Goal: Task Accomplishment & Management: Manage account settings

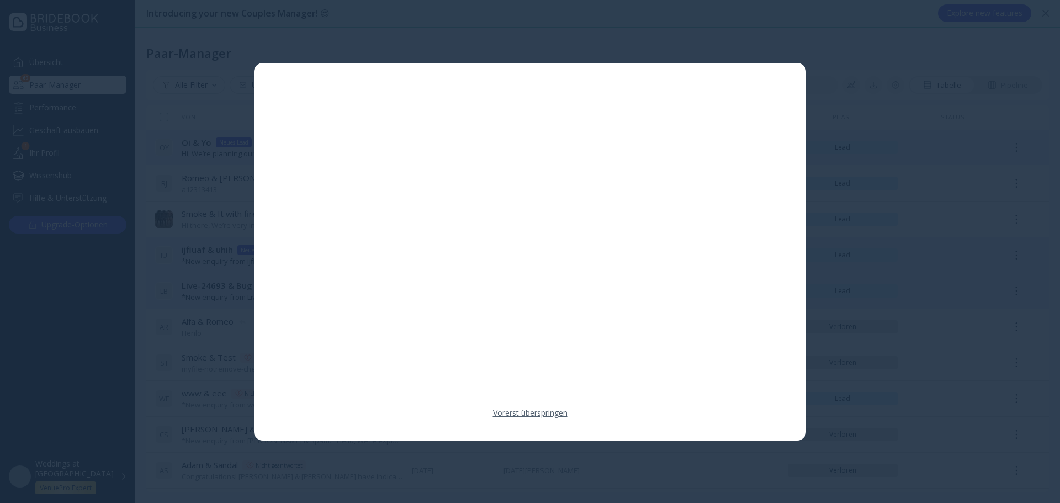
click at [539, 411] on link "Vorerst überspringen" at bounding box center [530, 412] width 75 height 11
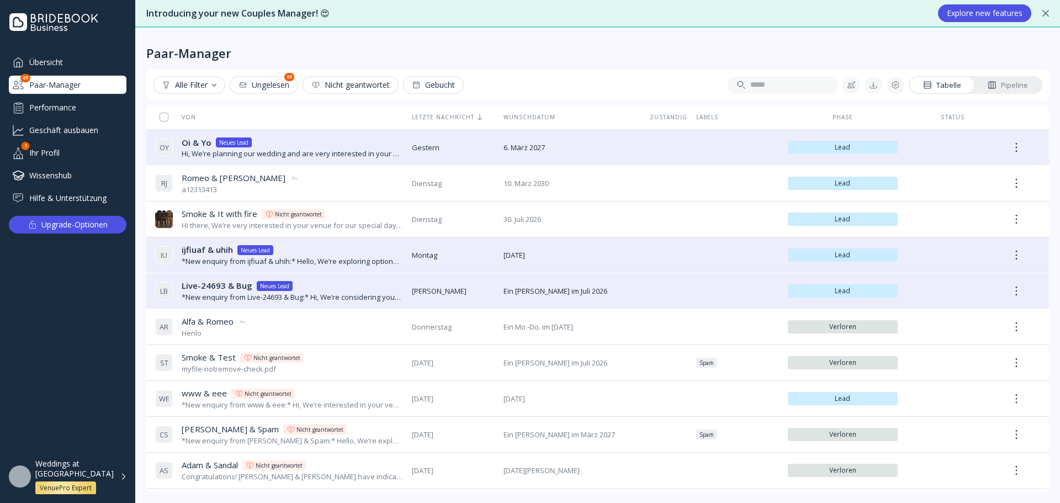
click at [71, 114] on div "Performance" at bounding box center [68, 107] width 118 height 18
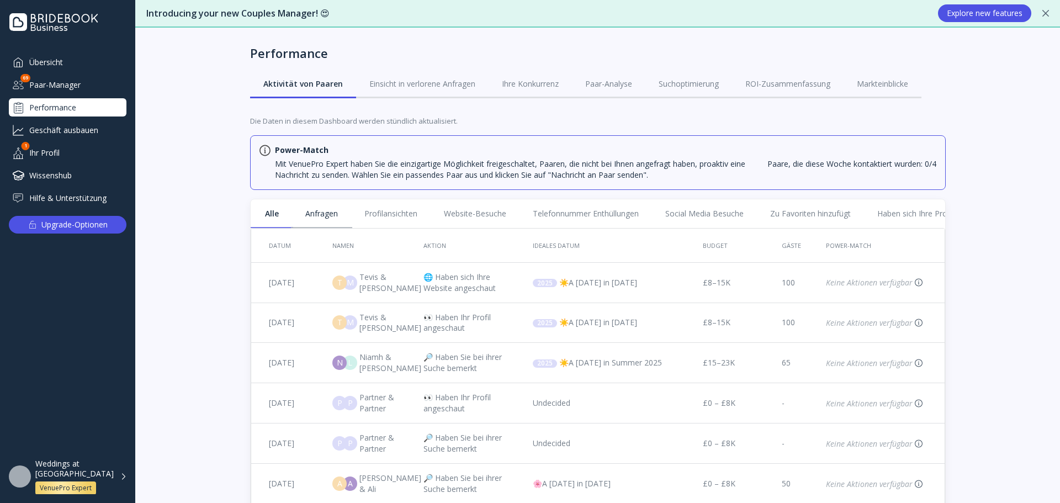
click at [323, 218] on link "Anfragen" at bounding box center [321, 213] width 59 height 29
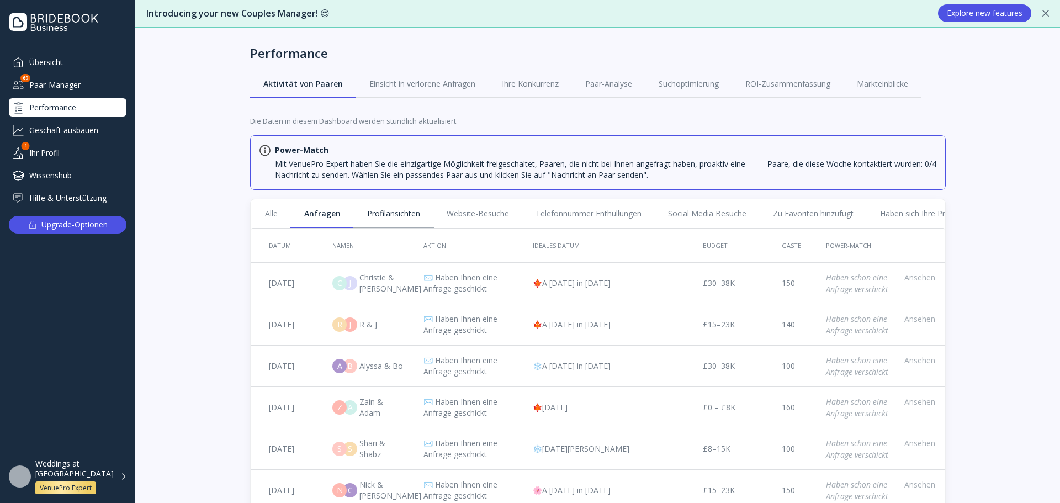
click at [376, 208] on link "Profilansichten" at bounding box center [393, 213] width 79 height 29
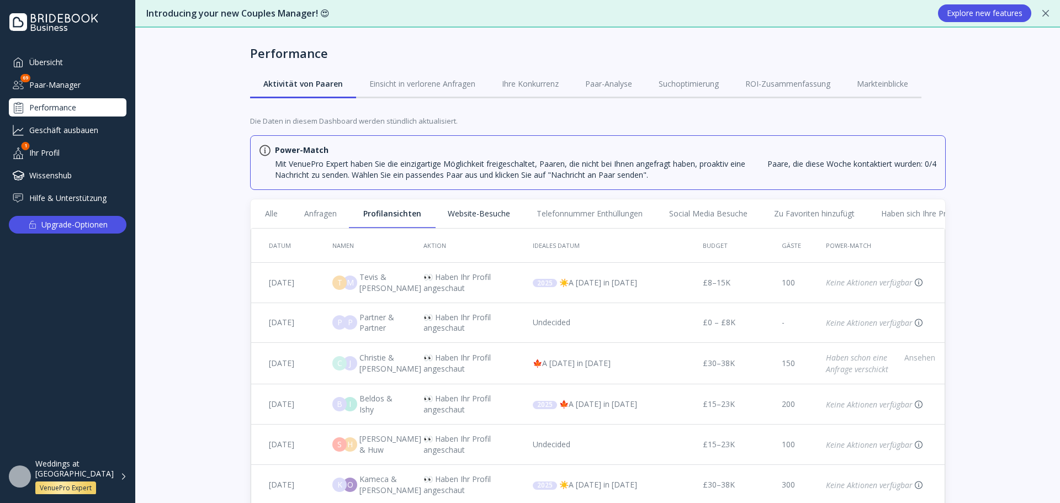
click at [486, 218] on link "Website-Besuche" at bounding box center [478, 213] width 89 height 29
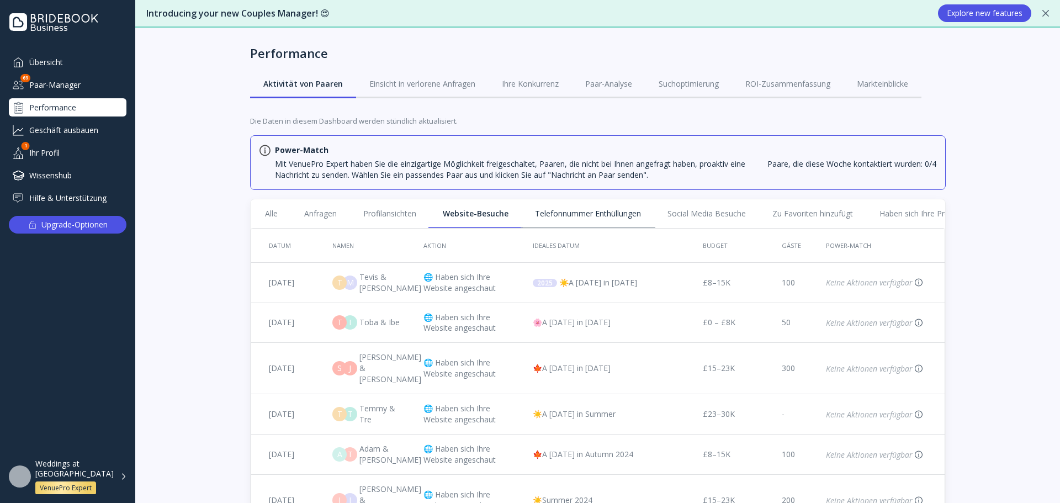
click at [596, 221] on link "Telefonnummer Enthüllungen" at bounding box center [588, 213] width 132 height 29
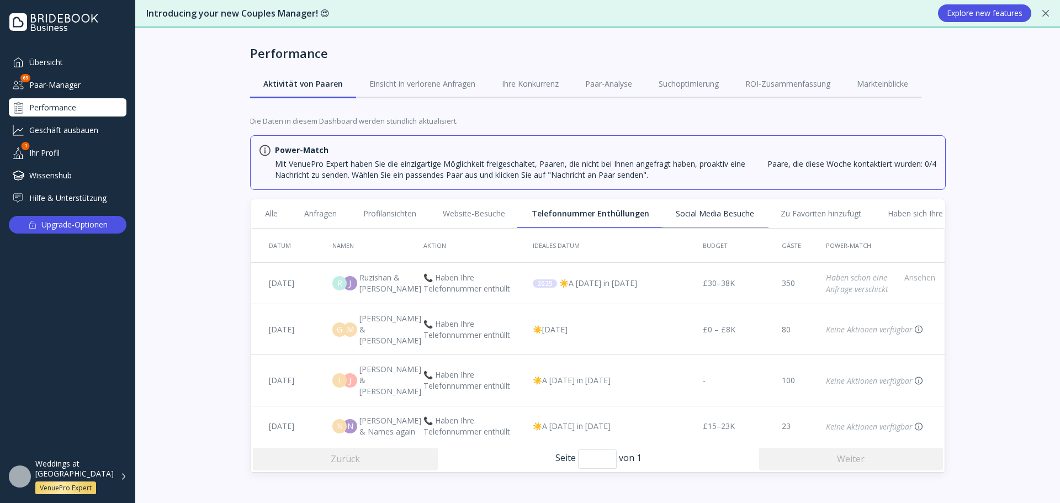
click at [715, 220] on link "Social Media Besuche" at bounding box center [714, 213] width 105 height 29
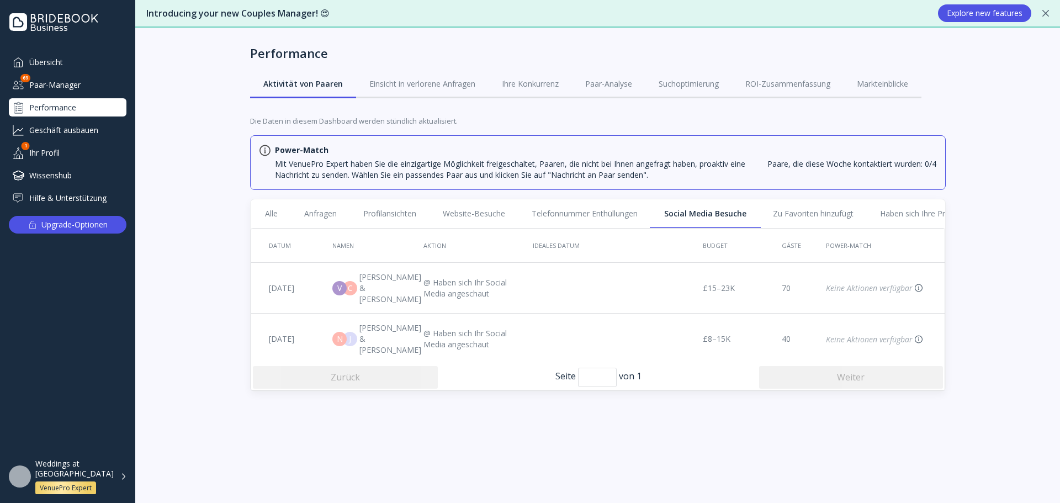
click at [45, 127] on div "Geschäft ausbauen" at bounding box center [68, 130] width 118 height 18
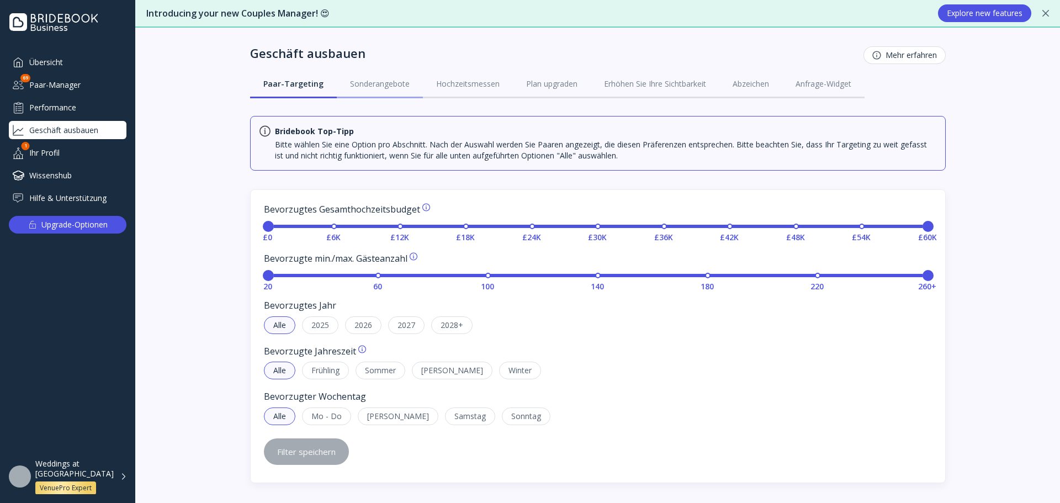
click at [355, 75] on link "Sonderangebote" at bounding box center [380, 84] width 86 height 29
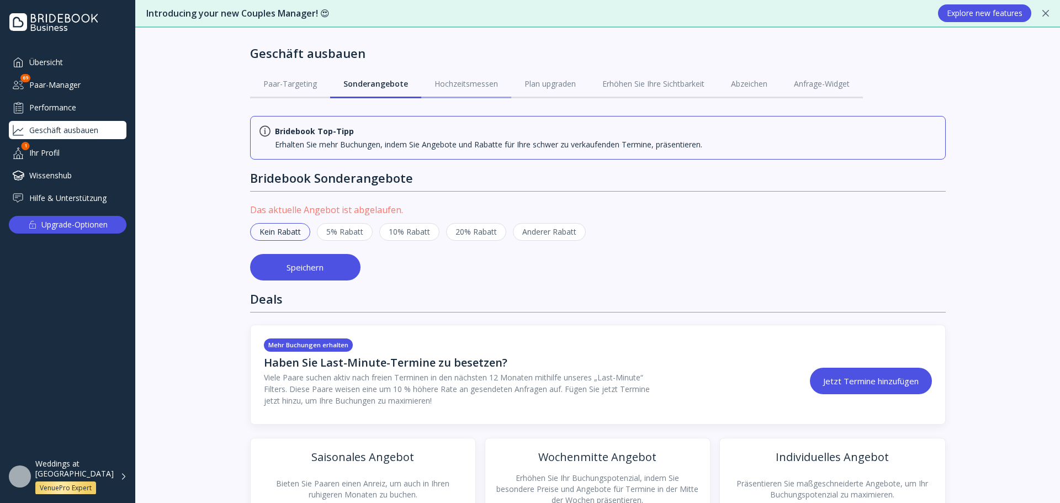
click at [461, 77] on link "Hochzeitsmessen" at bounding box center [466, 84] width 90 height 29
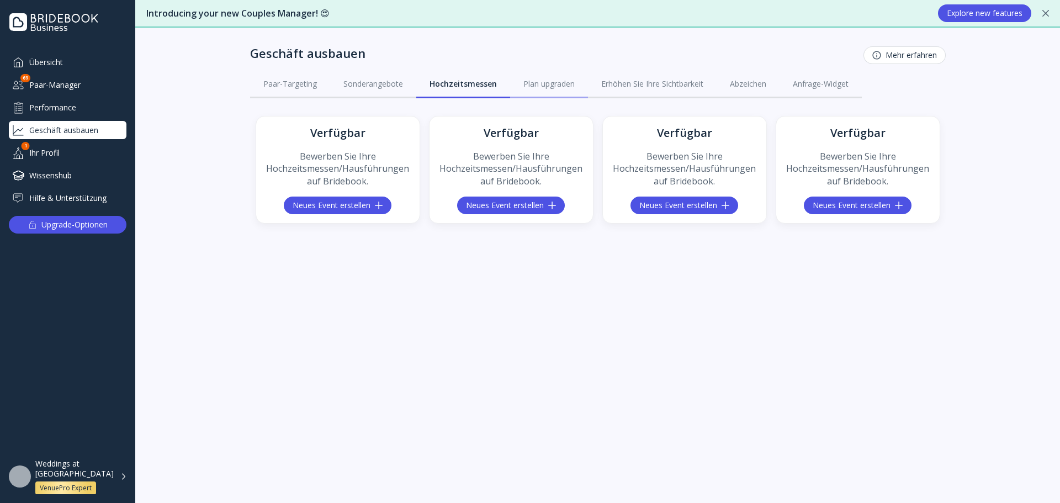
click at [556, 86] on div "Plan upgraden" at bounding box center [548, 83] width 51 height 11
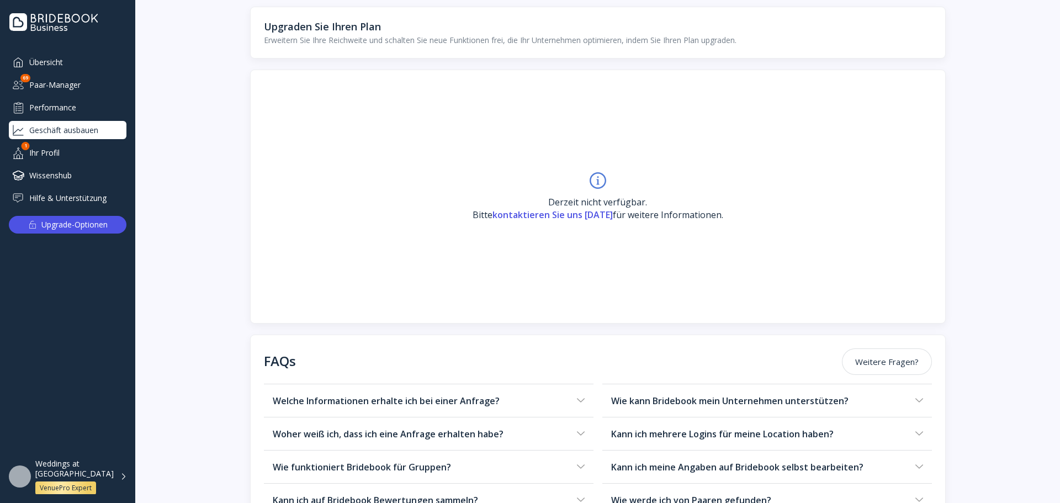
scroll to position [110, 0]
click at [40, 484] on div "VenuePro Expert" at bounding box center [66, 488] width 52 height 9
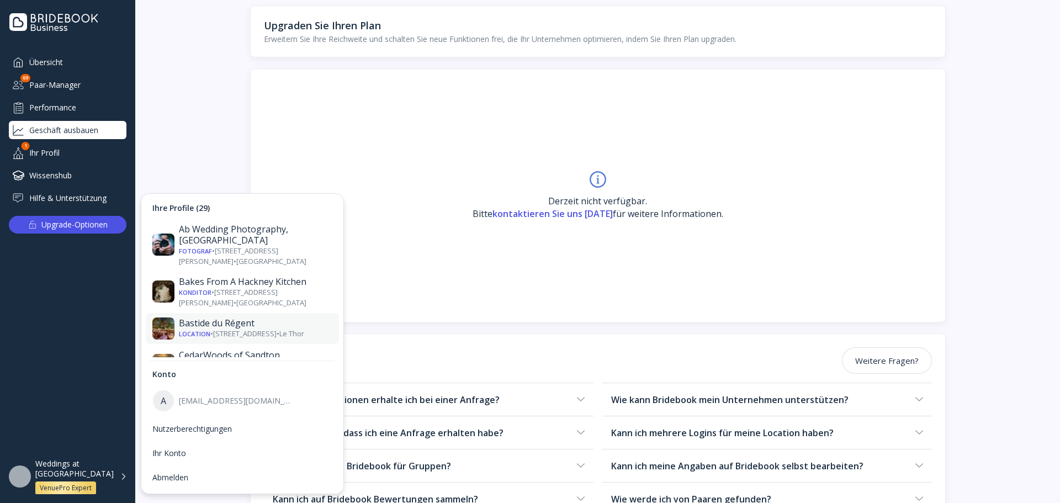
click at [252, 329] on div "Location • [STREET_ADDRESS] • Le Thor" at bounding box center [255, 334] width 153 height 10
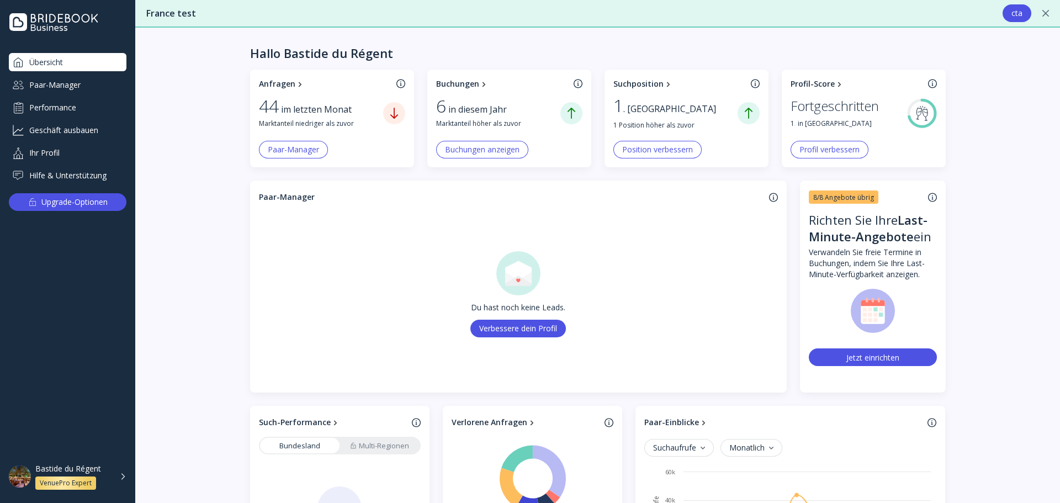
click at [62, 151] on div "Ihr Profil" at bounding box center [68, 153] width 118 height 18
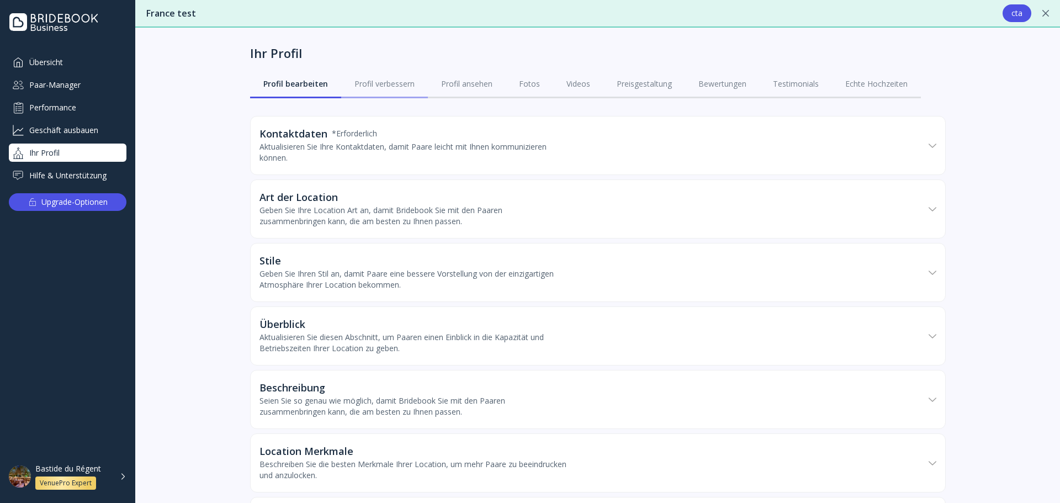
click at [378, 81] on div "Profil verbessern" at bounding box center [384, 83] width 60 height 11
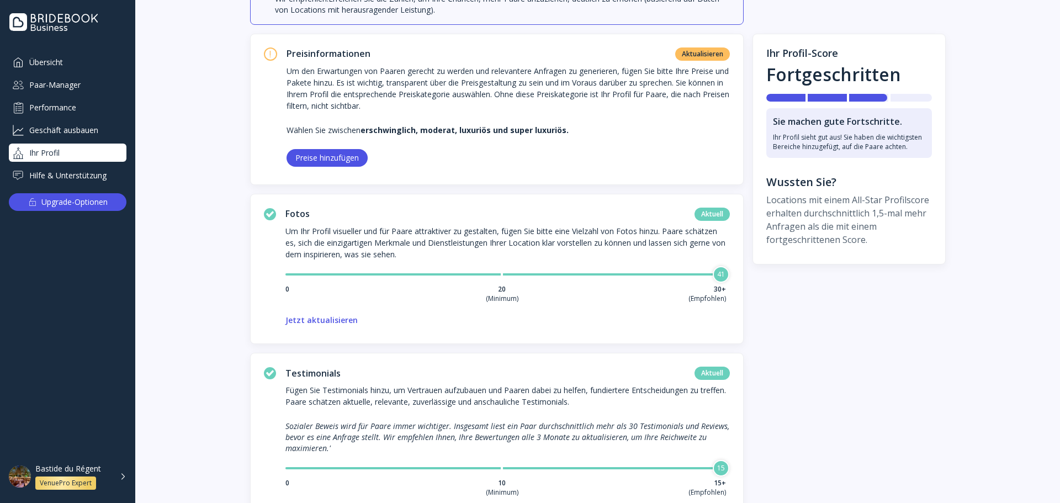
scroll to position [44, 0]
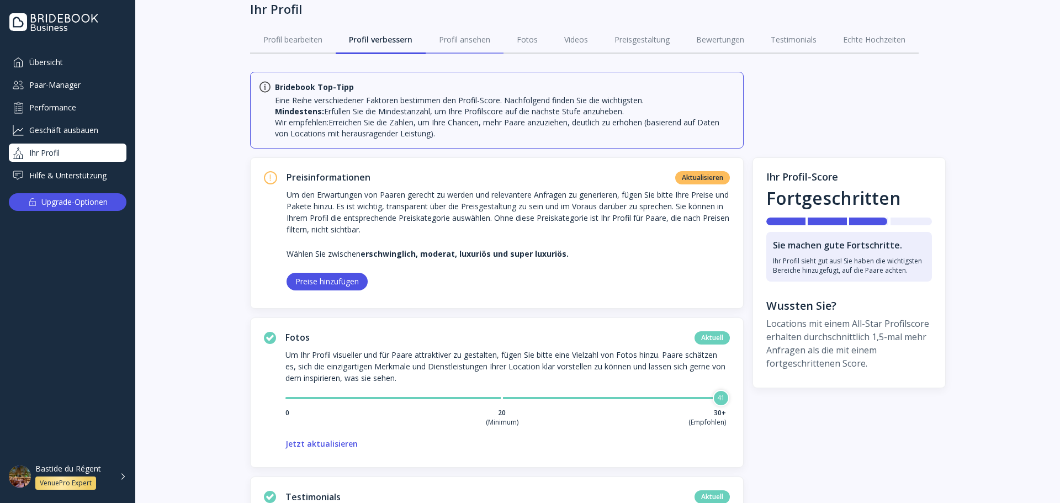
click at [475, 38] on div "Profil ansehen" at bounding box center [464, 39] width 51 height 11
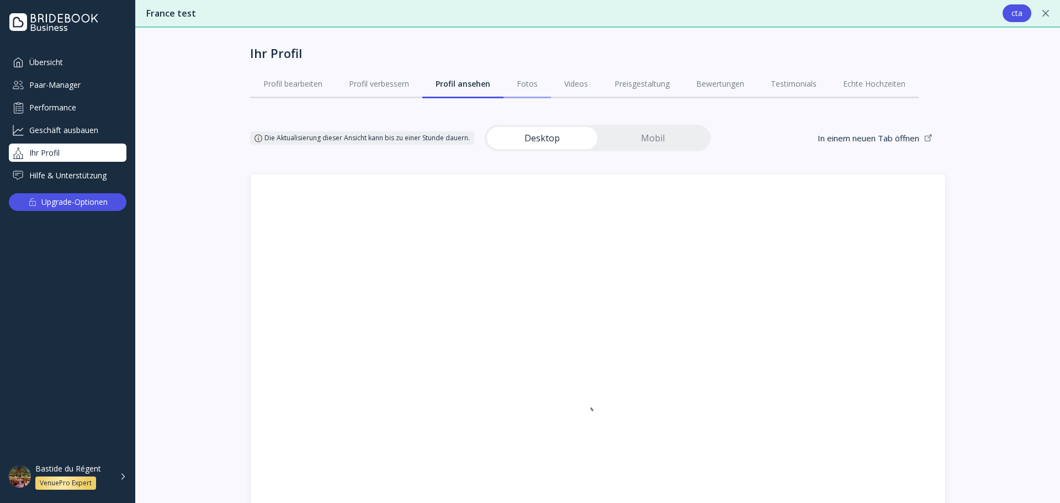
click at [512, 83] on link "Fotos" at bounding box center [526, 84] width 47 height 29
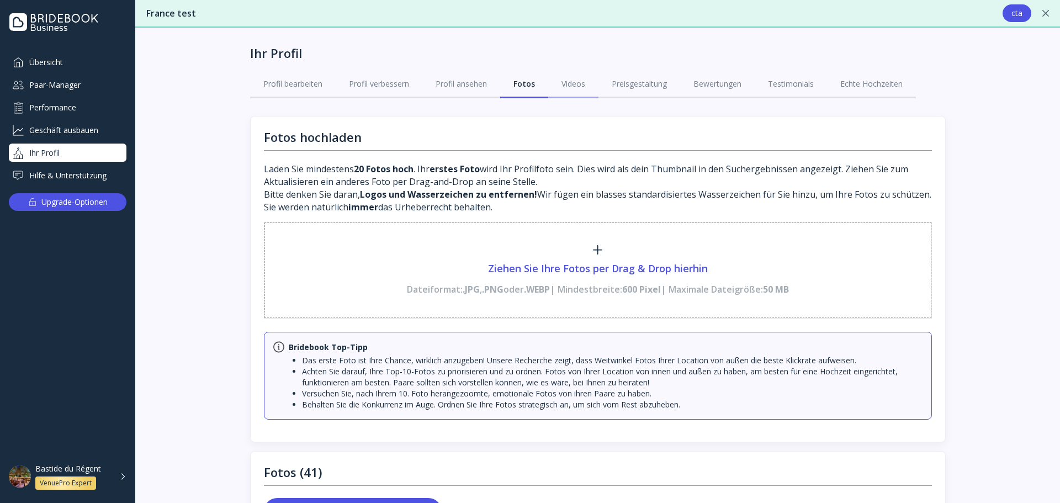
click at [591, 85] on link "Videos" at bounding box center [573, 84] width 50 height 29
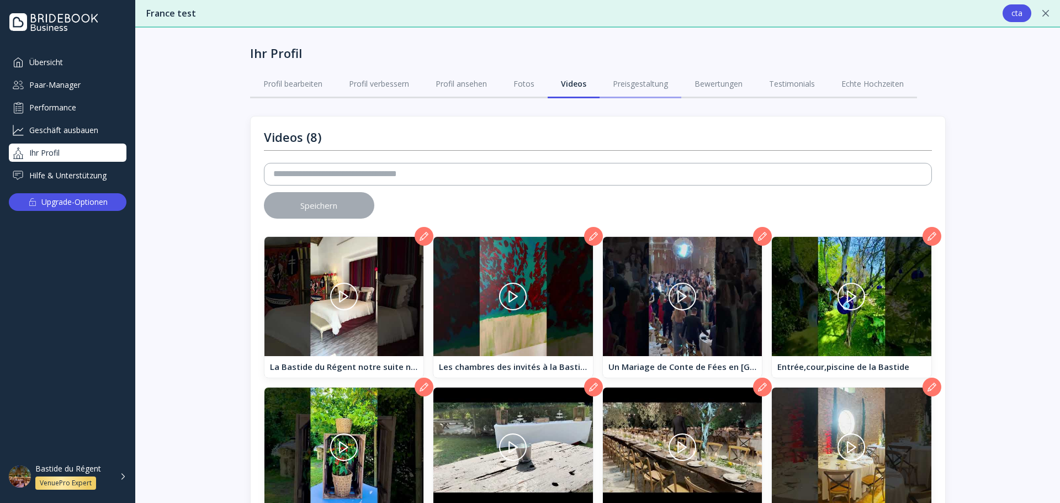
click at [660, 84] on div "Preisgestaltung" at bounding box center [640, 83] width 55 height 11
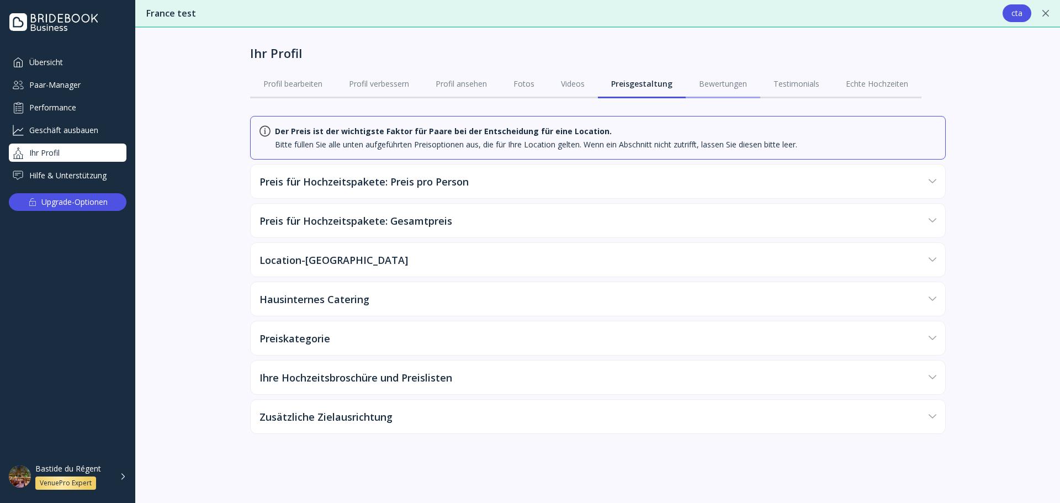
click at [734, 91] on link "Bewertungen" at bounding box center [723, 84] width 75 height 29
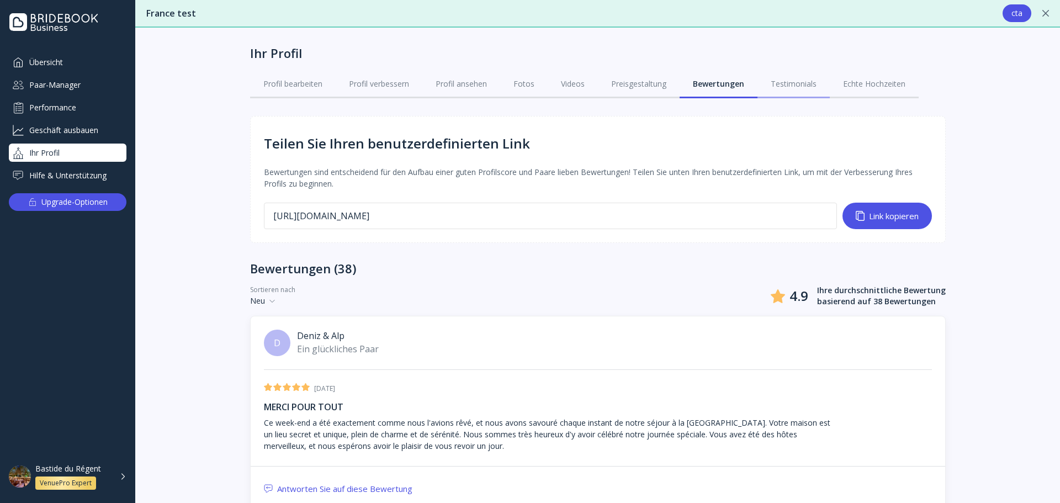
click at [787, 87] on div "Testimonials" at bounding box center [794, 83] width 46 height 11
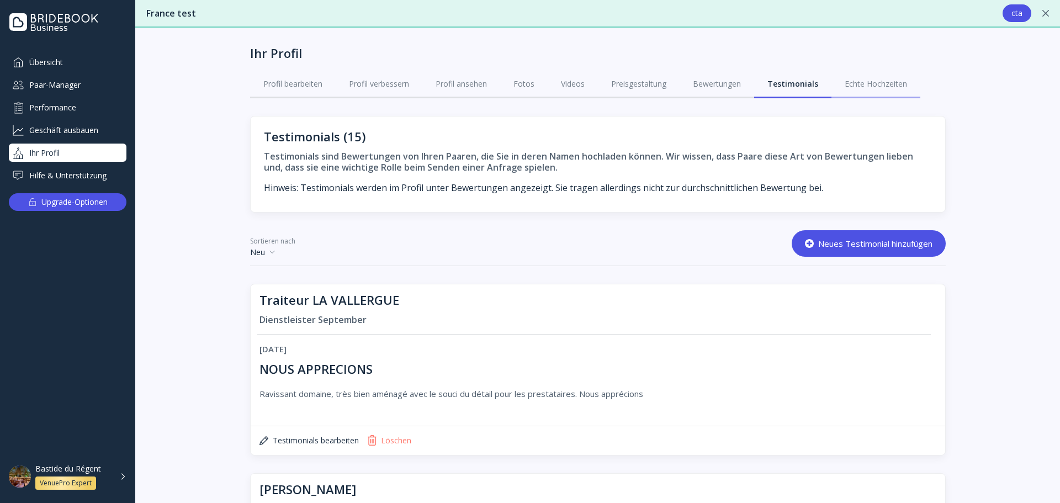
click at [894, 87] on div "Echte Hochzeiten" at bounding box center [875, 83] width 62 height 11
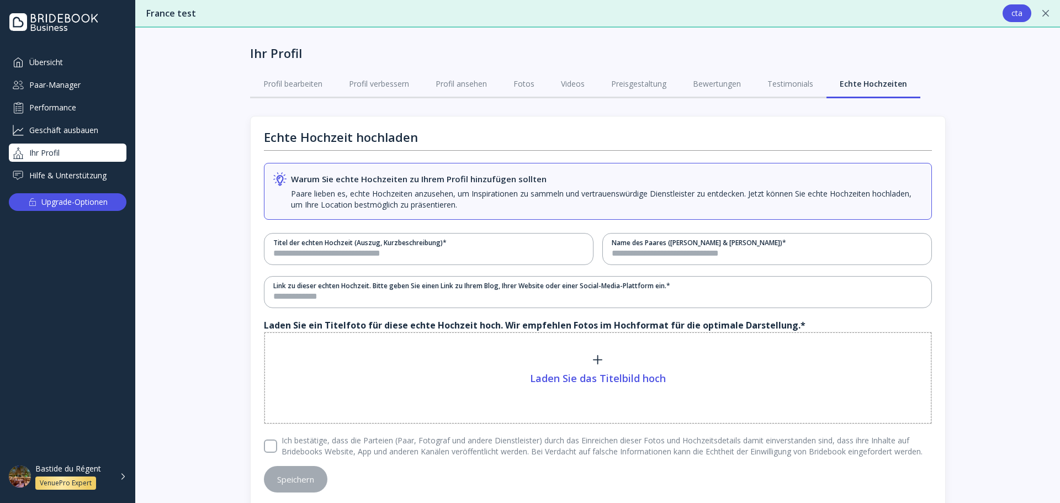
click at [78, 475] on div "Bastide du Régent VenuePro Expert" at bounding box center [74, 477] width 78 height 26
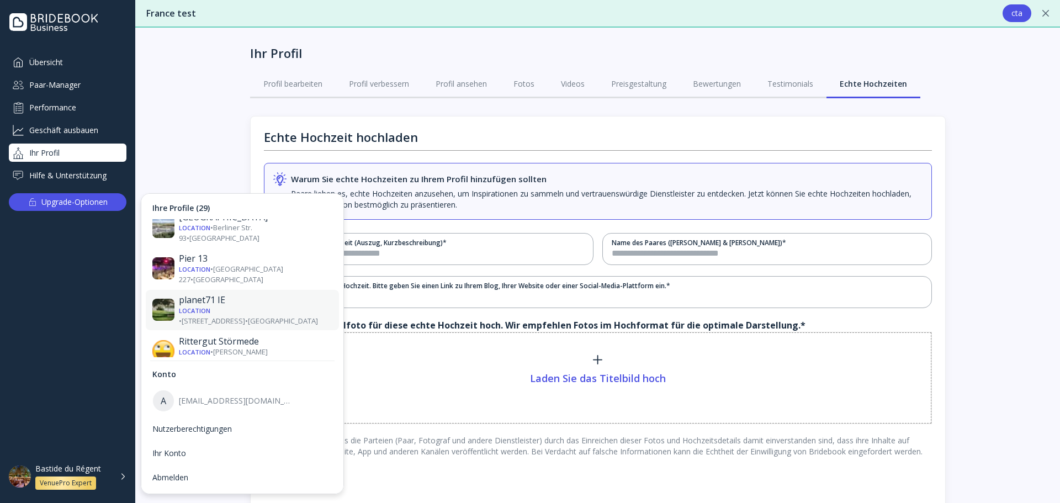
scroll to position [862, 0]
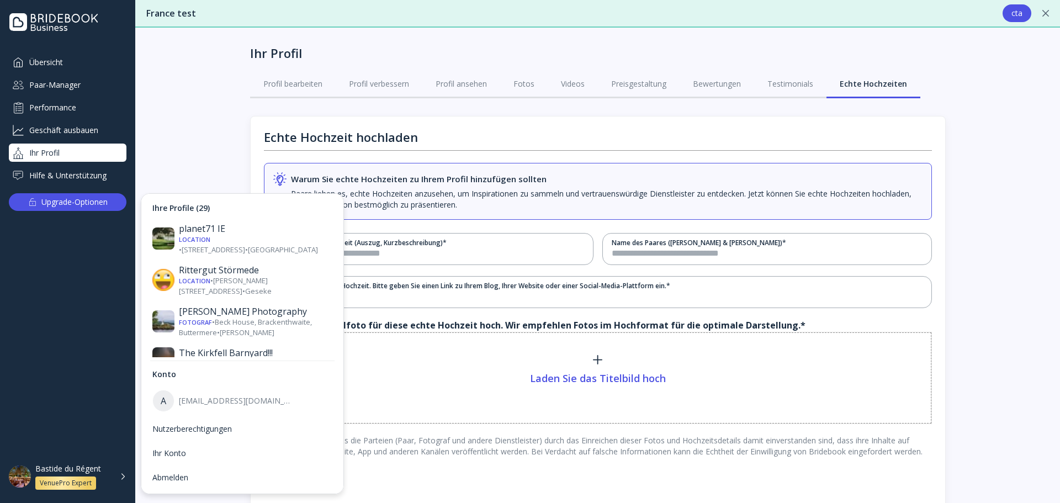
click at [230, 453] on div "Weddings at [GEOGRAPHIC_DATA]" at bounding box center [255, 458] width 153 height 11
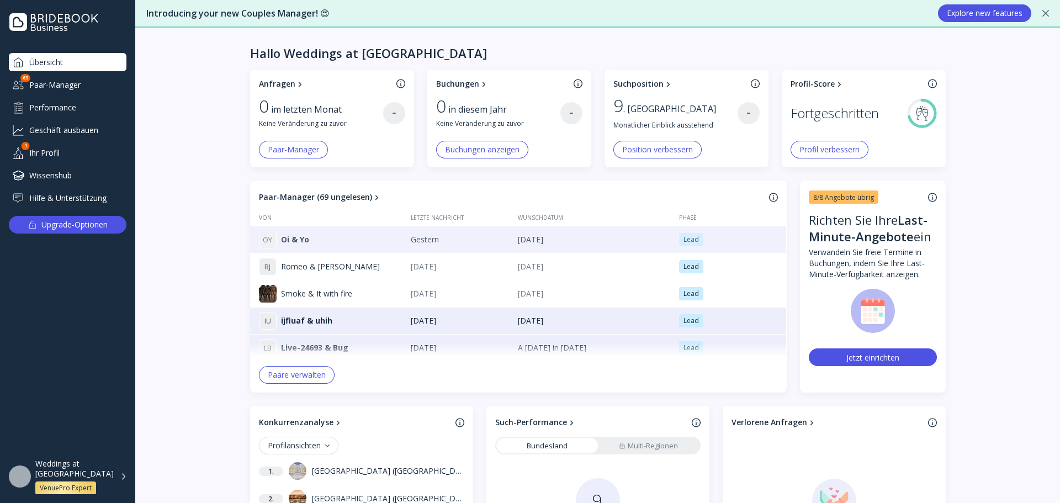
click at [339, 236] on div "O Y Oi & Yo" at bounding box center [335, 240] width 152 height 18
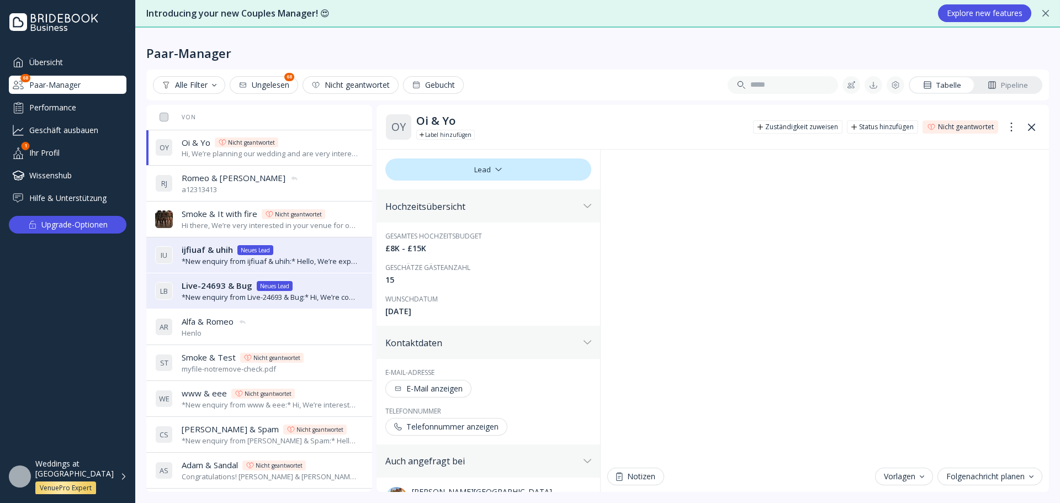
click at [223, 219] on span "Smoke & It with fire" at bounding box center [220, 214] width 76 height 12
click at [265, 224] on div "Hi there, We’re very interested in your venue for our special day. Could you ki…" at bounding box center [270, 225] width 177 height 10
click at [1031, 123] on button at bounding box center [1031, 127] width 18 height 18
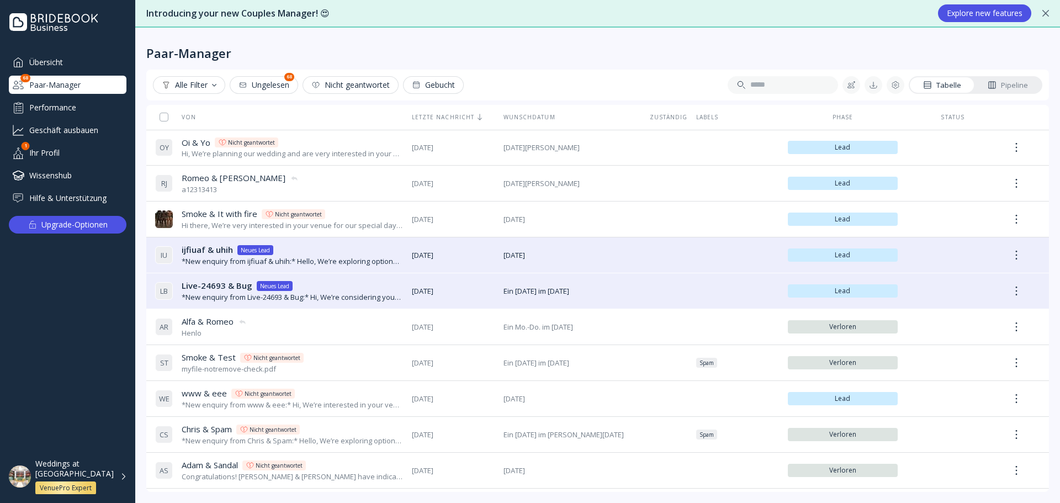
click at [70, 145] on div "Ihr Profil" at bounding box center [68, 153] width 118 height 18
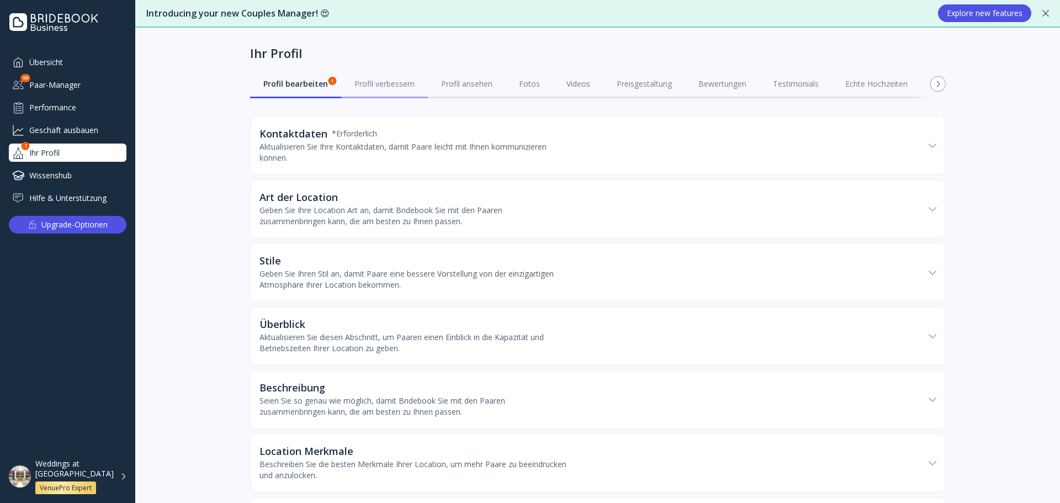
click at [386, 89] on link "Profil verbessern" at bounding box center [384, 84] width 87 height 29
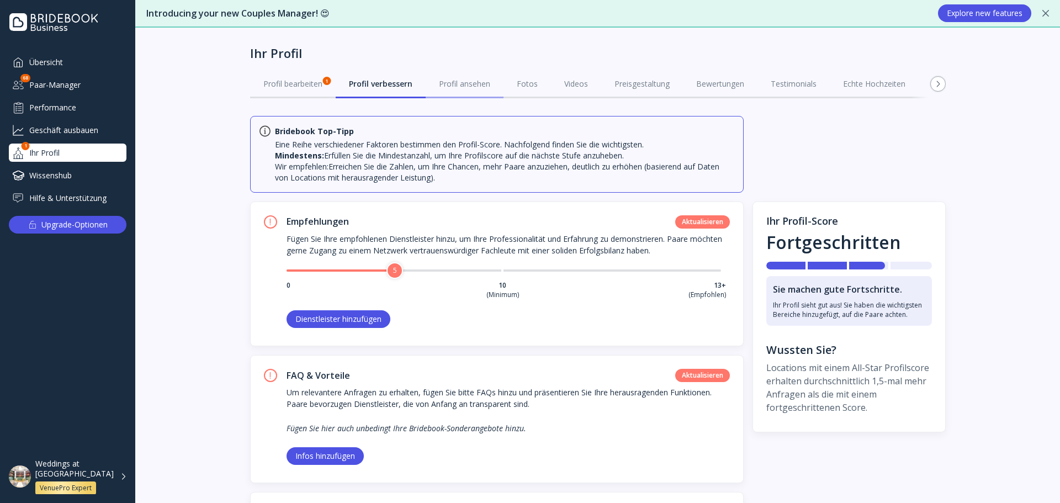
click at [448, 88] on div "Profil ansehen" at bounding box center [464, 83] width 51 height 11
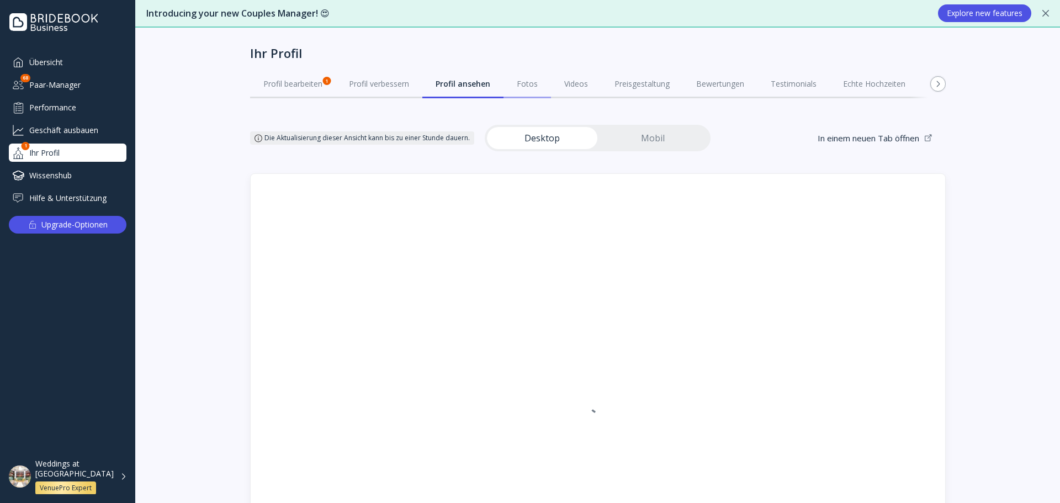
click at [533, 88] on div "Fotos" at bounding box center [527, 83] width 21 height 11
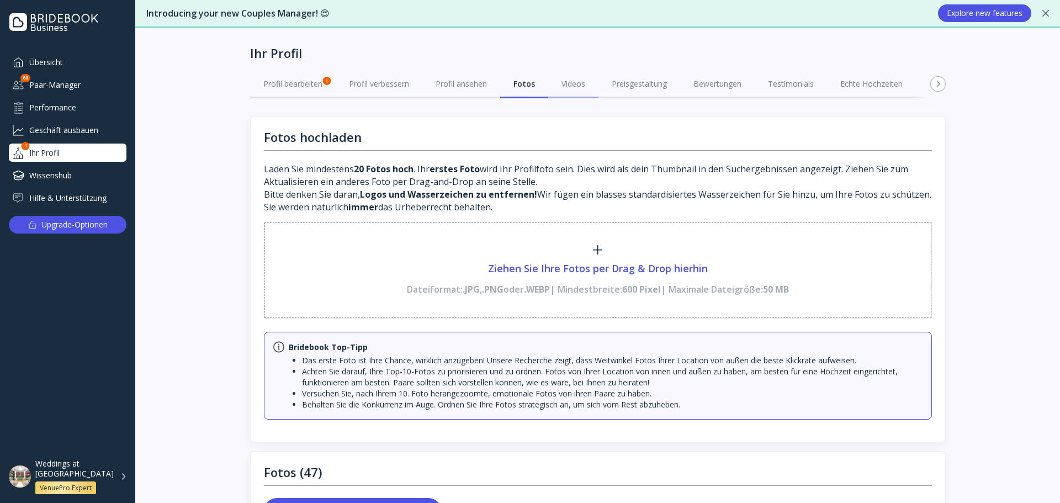
click at [578, 87] on div "Videos" at bounding box center [573, 83] width 24 height 11
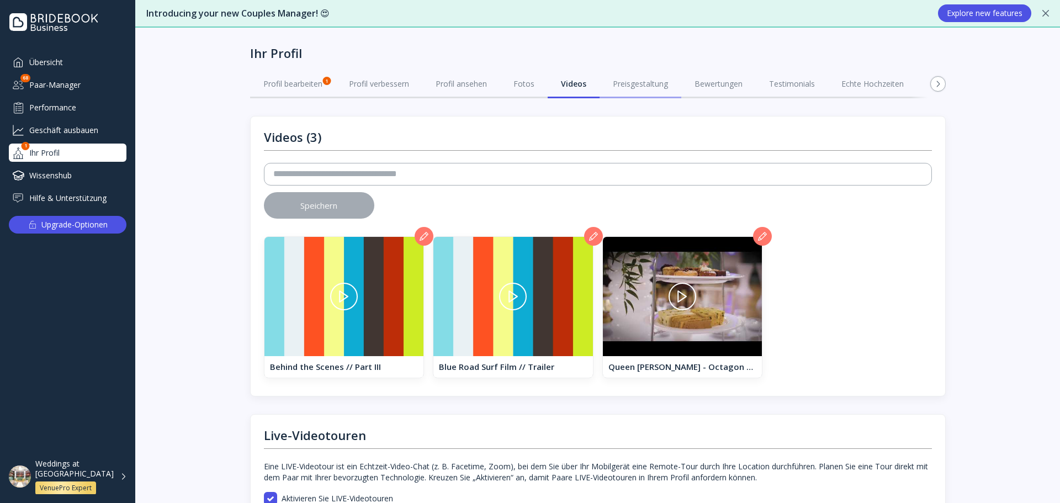
click at [644, 81] on div "Preisgestaltung" at bounding box center [640, 83] width 55 height 11
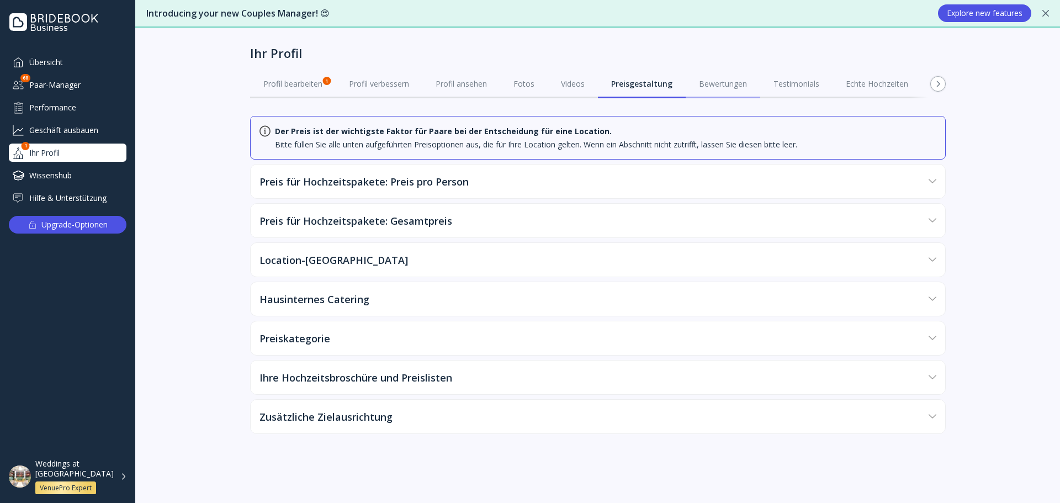
click at [724, 79] on div "Bewertungen" at bounding box center [723, 83] width 48 height 11
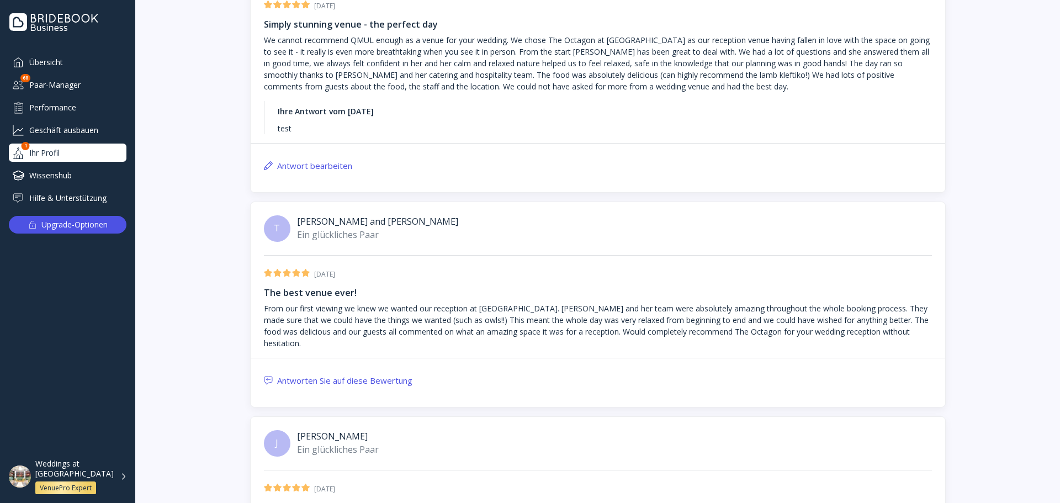
scroll to position [994, 0]
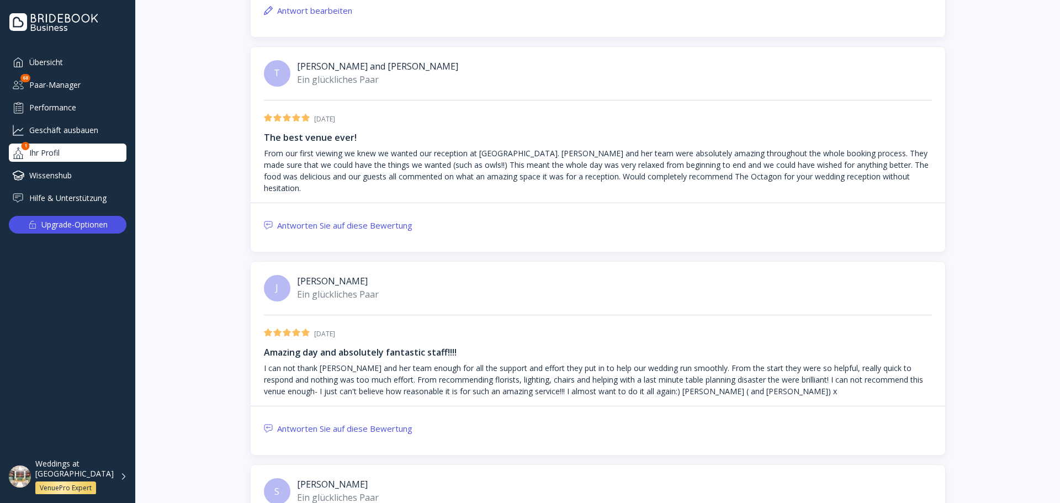
click at [54, 467] on div "Weddings at [GEOGRAPHIC_DATA]" at bounding box center [74, 469] width 78 height 20
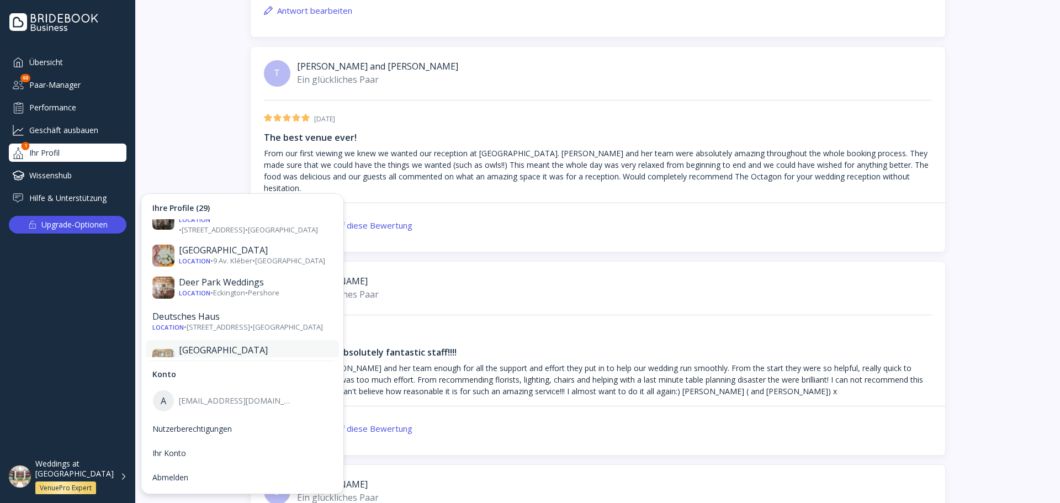
scroll to position [166, 0]
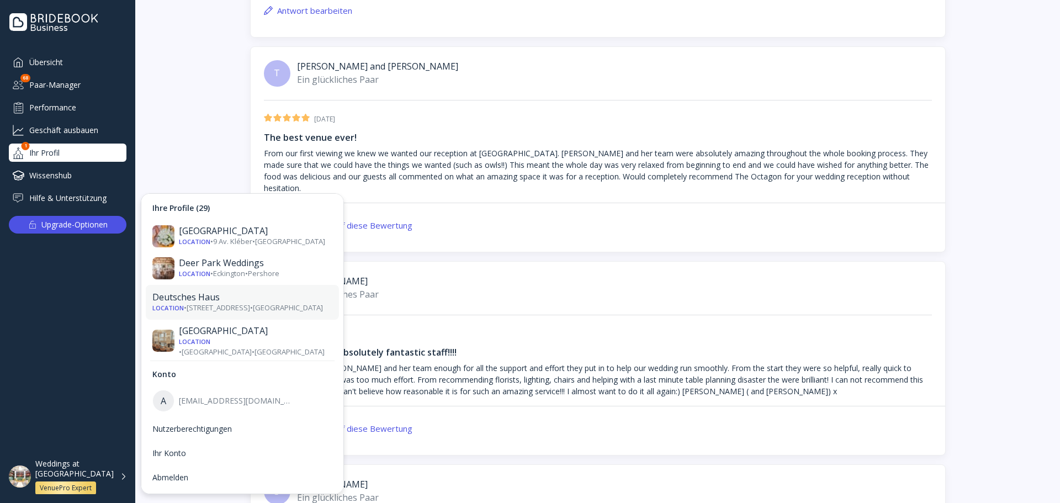
click at [244, 291] on div "Deutsches Haus" at bounding box center [242, 296] width 180 height 11
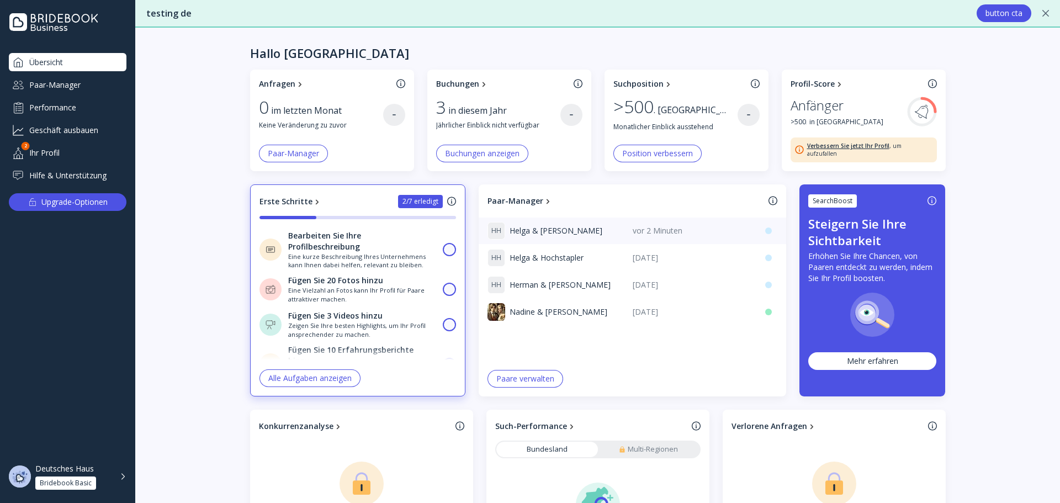
click at [570, 227] on div "H H Helga & Herman" at bounding box center [559, 231] width 145 height 18
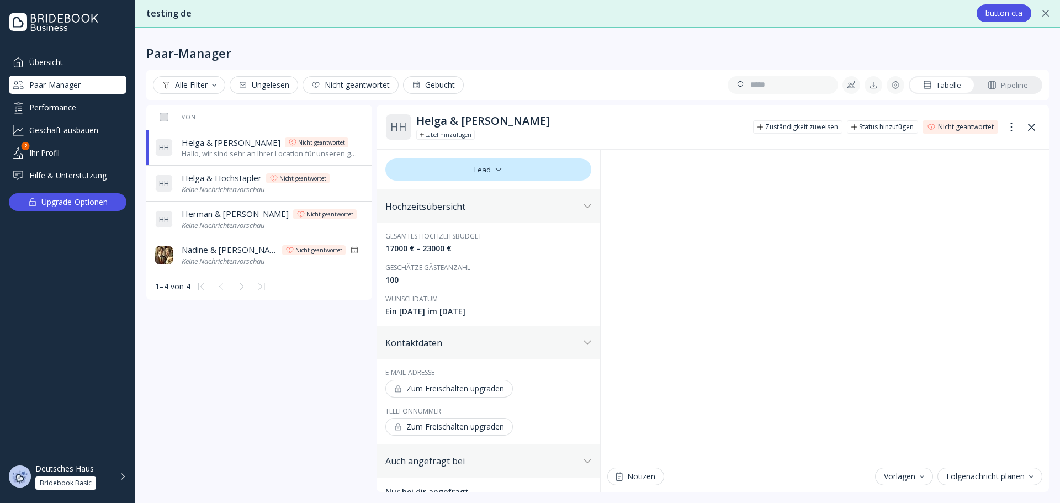
click at [243, 369] on div "Von Letzte Nachricht Wunschdatum Zuständig Labels Phase Status H H Helga & Herm…" at bounding box center [597, 298] width 902 height 387
click at [1032, 129] on icon at bounding box center [1031, 127] width 7 height 7
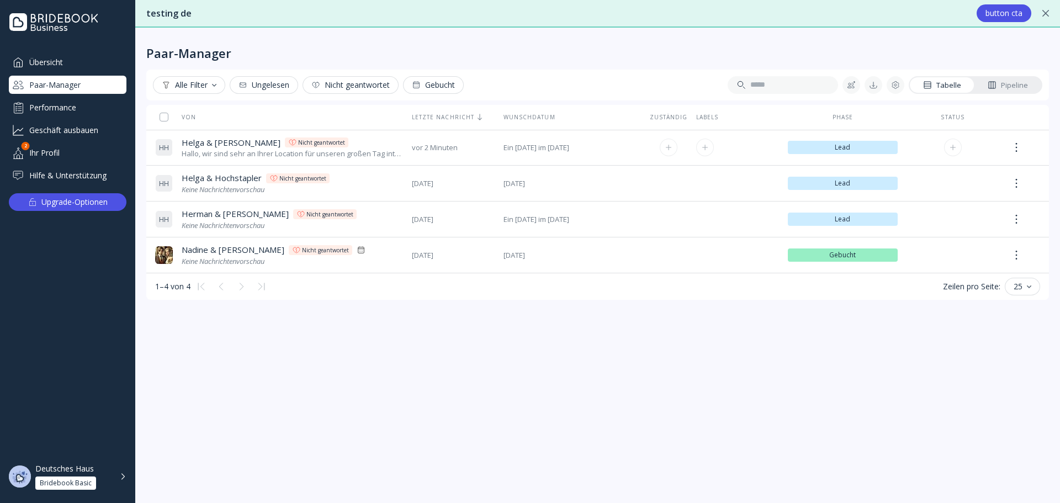
click at [249, 152] on div "Hallo, wir sind sehr an Ihrer Location für unseren großen Tag interessiert. Kön…" at bounding box center [292, 153] width 221 height 10
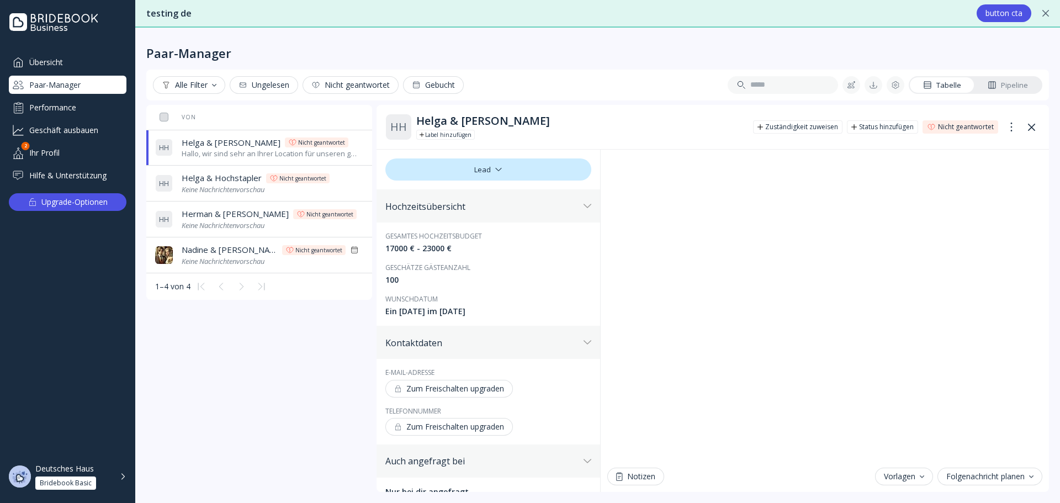
click at [65, 468] on div "Deutsches Haus" at bounding box center [64, 469] width 59 height 10
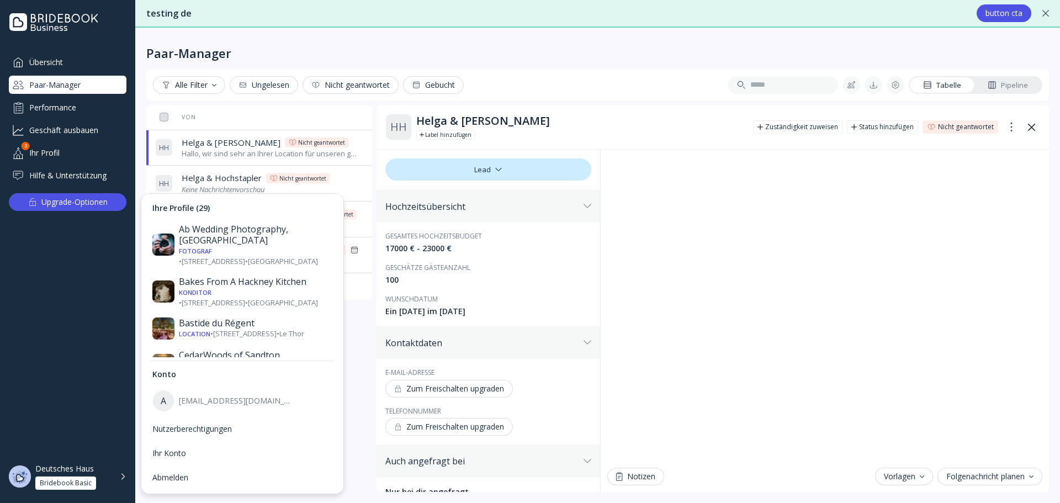
click at [44, 463] on div "Deutsches Haus Bridebook Basic" at bounding box center [68, 476] width 118 height 35
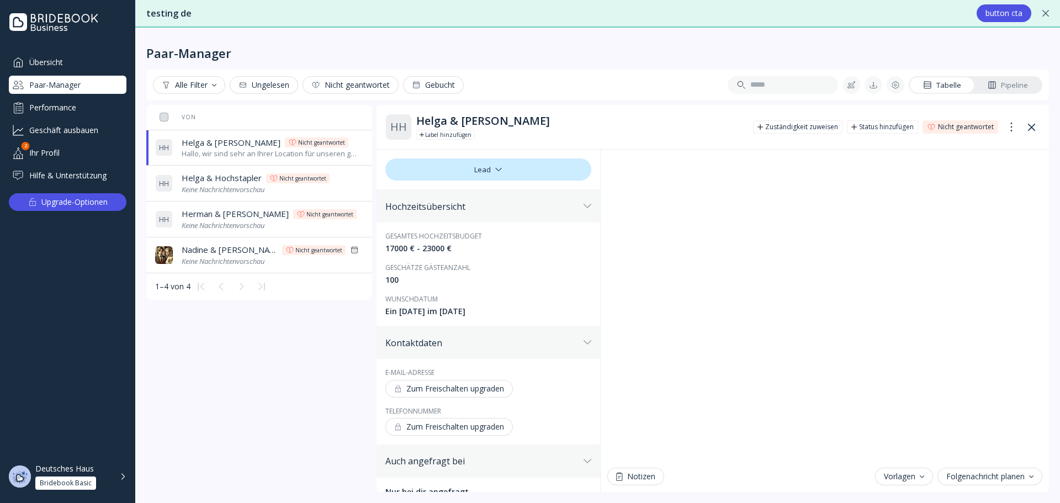
click at [74, 464] on div "Deutsches Haus" at bounding box center [64, 469] width 59 height 10
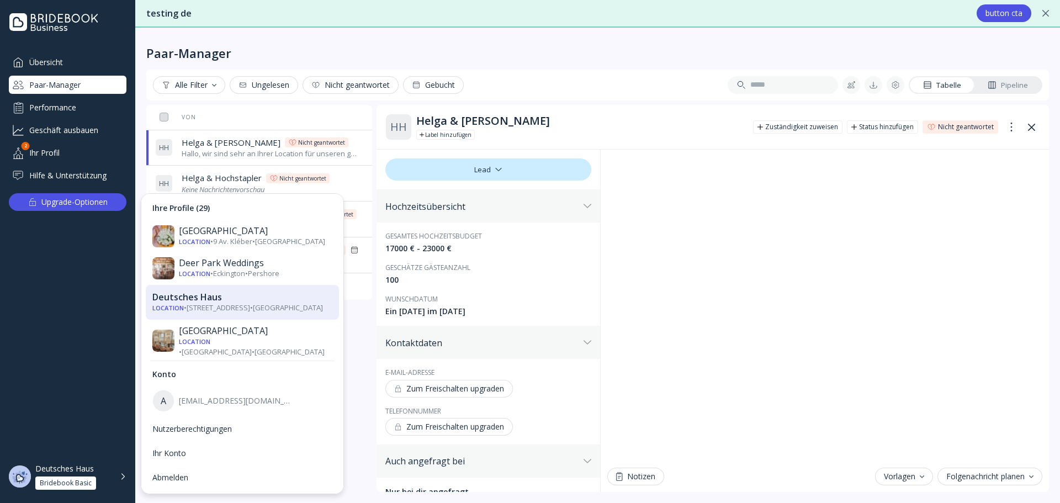
scroll to position [221, 0]
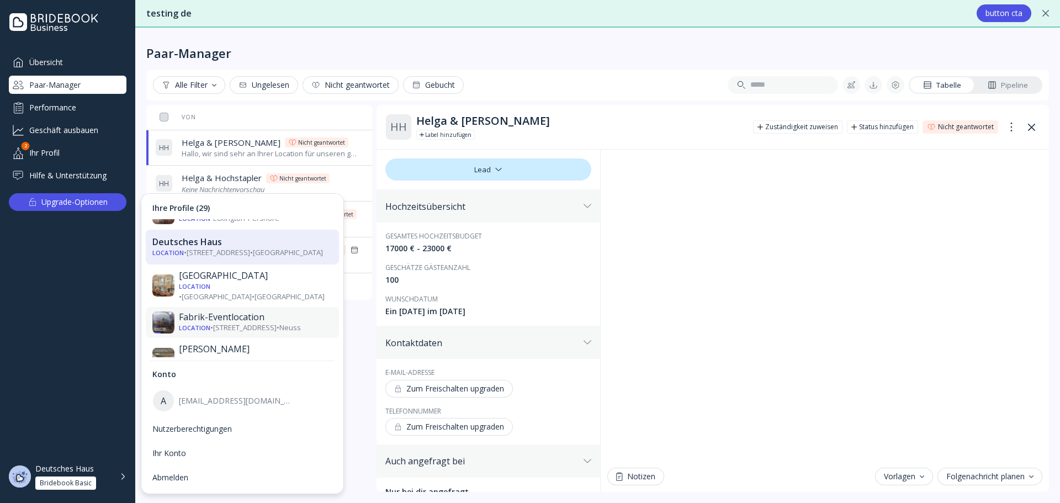
click at [287, 312] on div "Fabrik-Eventlocation" at bounding box center [255, 317] width 153 height 11
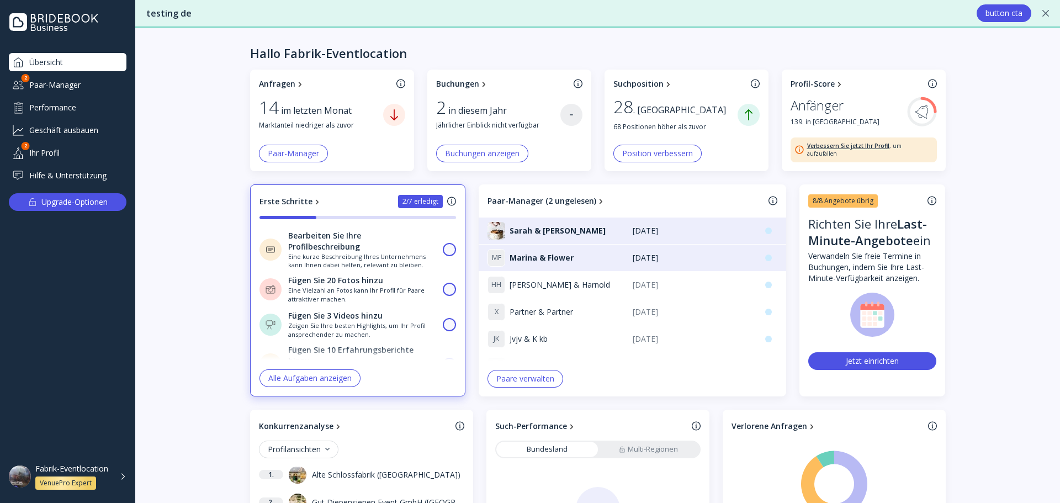
click at [57, 152] on div "Ihr Profil" at bounding box center [68, 153] width 118 height 18
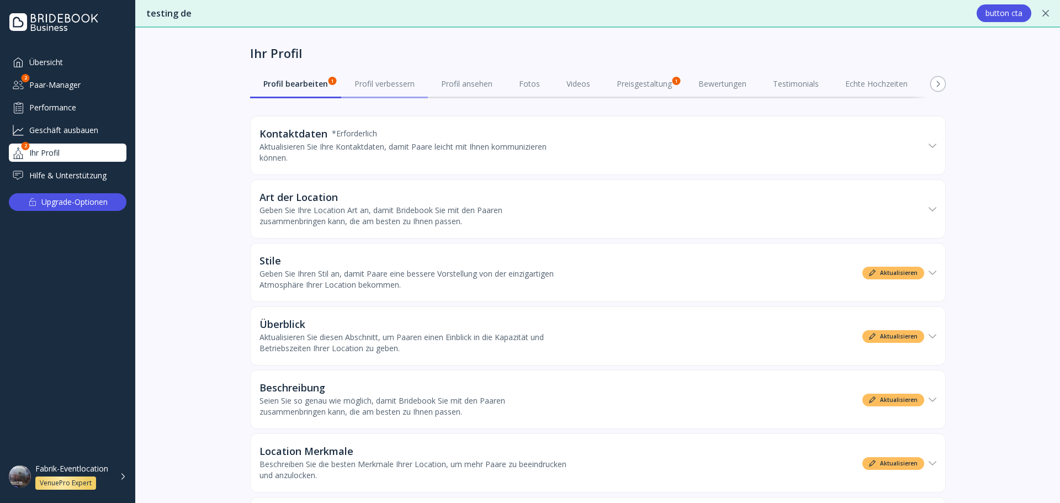
click at [373, 89] on div "Profil verbessern" at bounding box center [384, 83] width 60 height 11
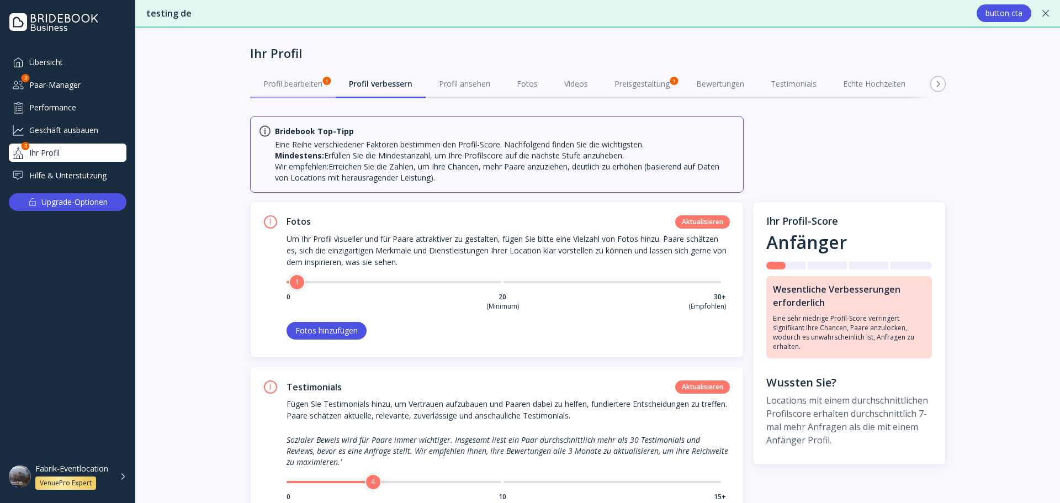
click at [316, 81] on div "Profil bearbeiten 1" at bounding box center [292, 83] width 59 height 11
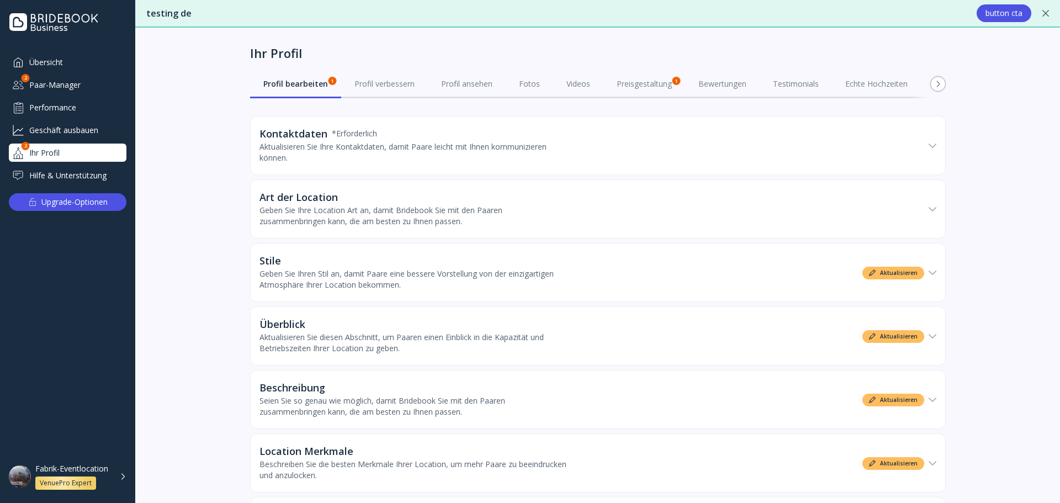
click at [366, 146] on div "Aktualisieren Sie Ihre Kontaktdaten, damit Paare leicht mit Ihnen kommunizieren…" at bounding box center [413, 152] width 309 height 22
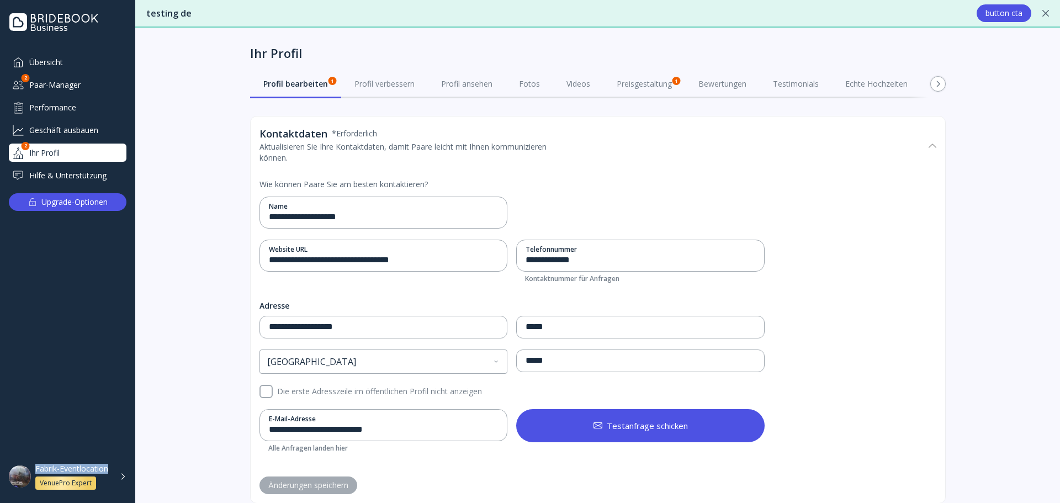
drag, startPoint x: 34, startPoint y: 456, endPoint x: 108, endPoint y: 467, distance: 75.2
click at [108, 467] on div "Übersicht Paar-Manager 2 Performance Geschäft ausbauen Ihr Profil 2 Hilfe & Unt…" at bounding box center [67, 273] width 135 height 441
copy div "Fabrik-Eventlocation"
click at [71, 83] on div "Paar-Manager" at bounding box center [68, 85] width 118 height 18
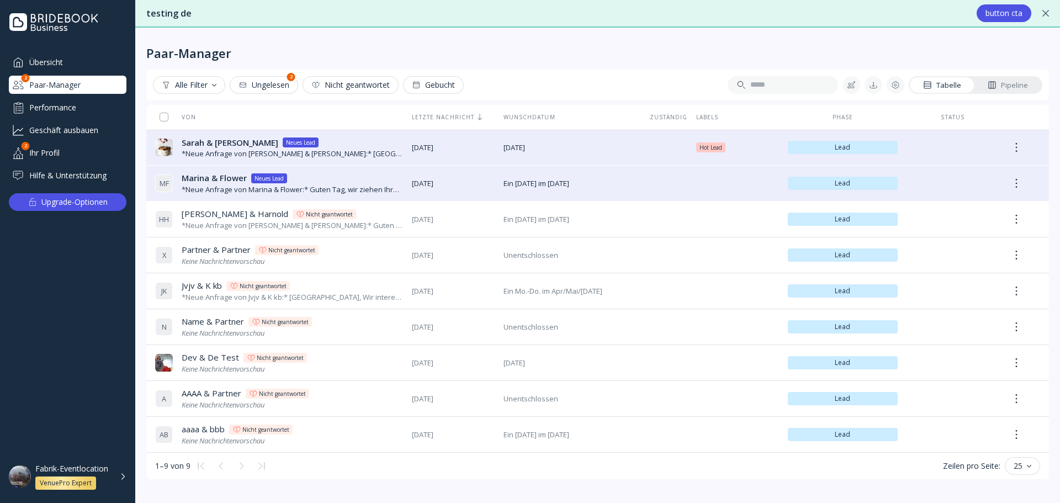
click at [50, 474] on div "Fabrik-Eventlocation VenuePro Expert" at bounding box center [74, 477] width 78 height 26
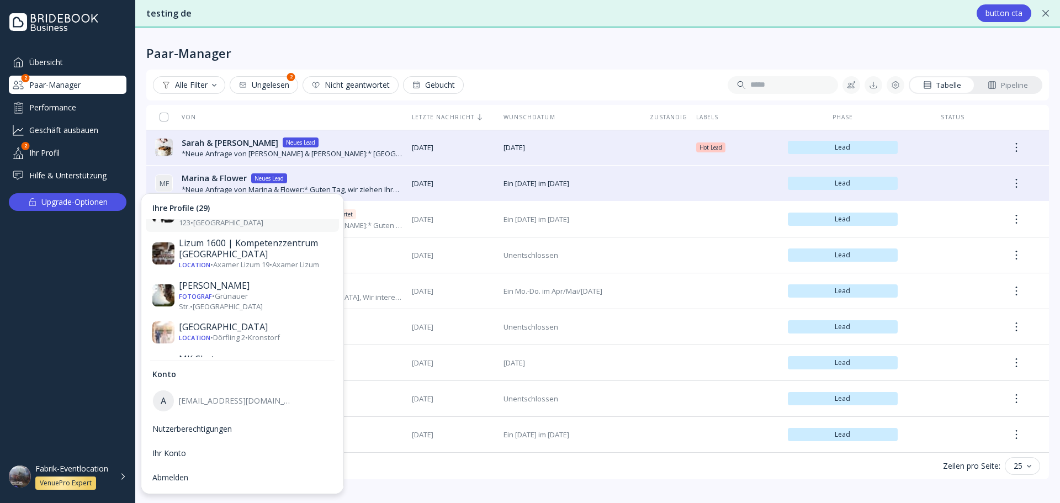
scroll to position [662, 0]
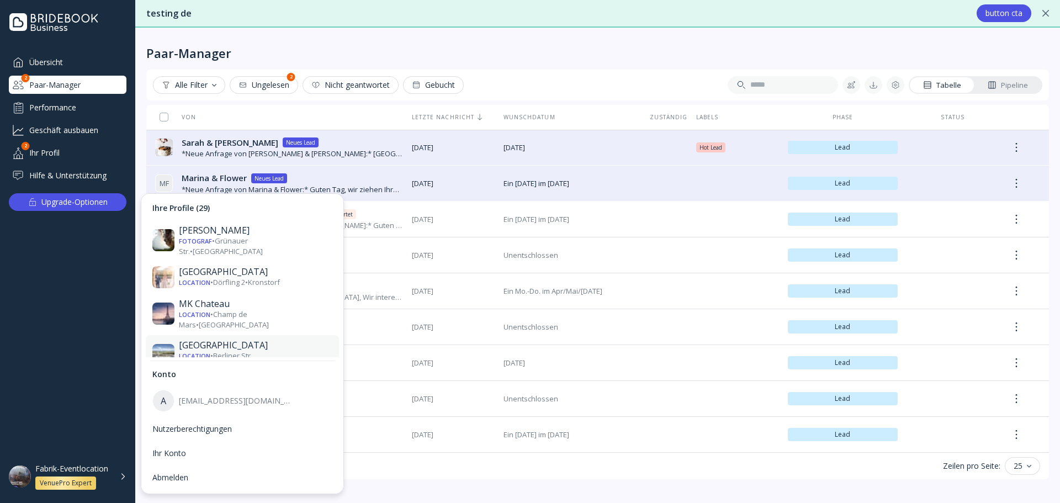
click at [256, 339] on div "[GEOGRAPHIC_DATA]" at bounding box center [255, 344] width 153 height 11
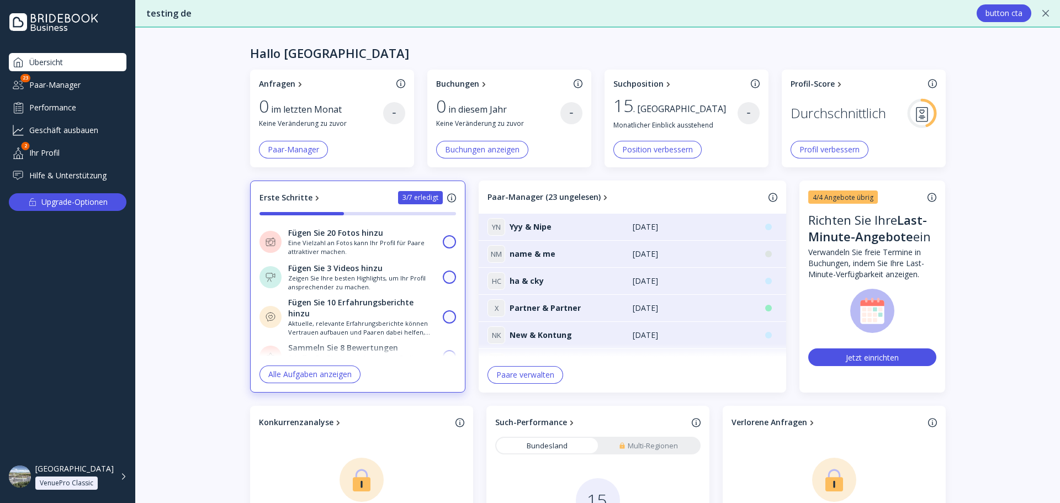
drag, startPoint x: 50, startPoint y: 454, endPoint x: 69, endPoint y: 470, distance: 25.1
click at [65, 474] on div "Übersicht Paar-Manager 23 Performance Geschäft ausbauen Ihr Profil 2 Hilfe & Un…" at bounding box center [67, 273] width 135 height 441
copy div "[GEOGRAPHIC_DATA]"
